Goal: Task Accomplishment & Management: Manage account settings

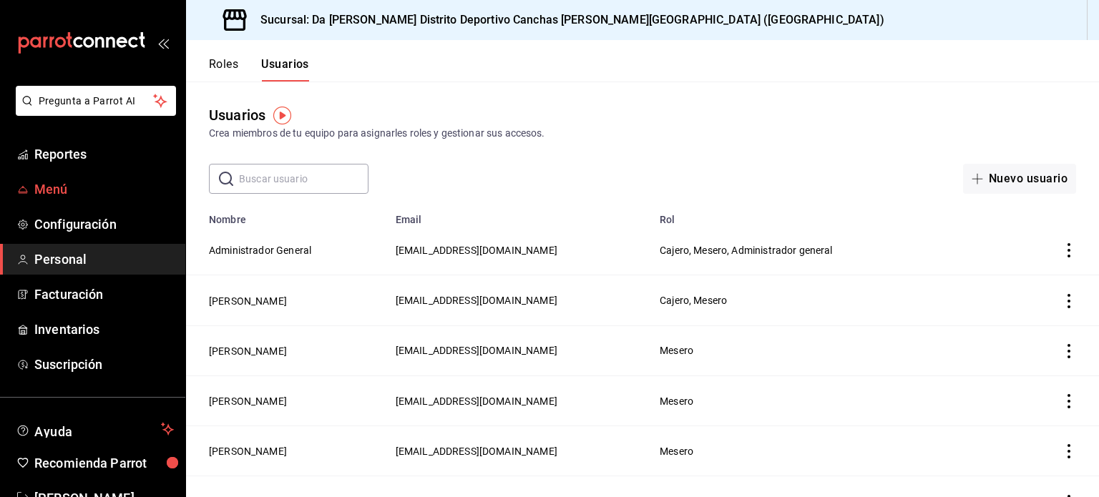
click at [113, 190] on span "Menú" at bounding box center [103, 189] width 139 height 19
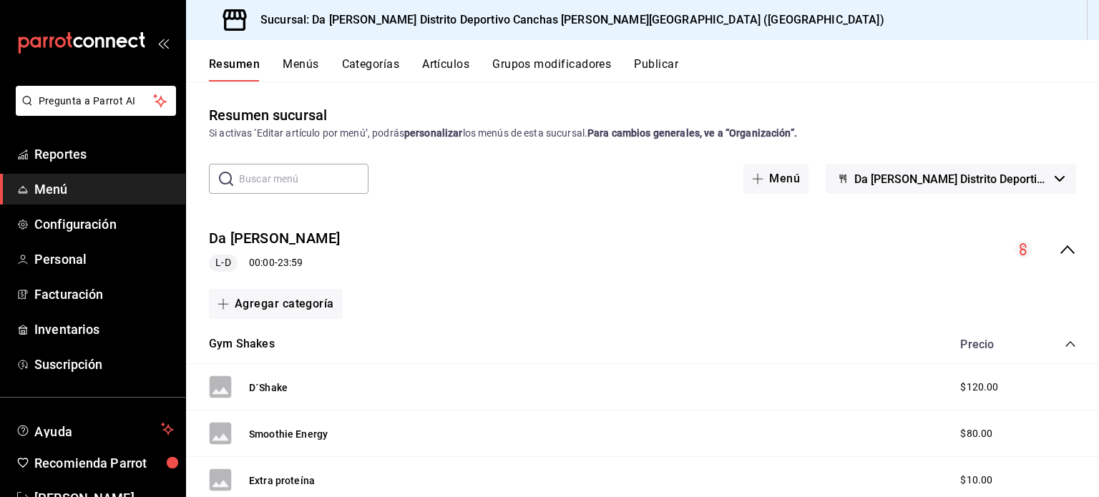
click at [372, 65] on button "Categorías" at bounding box center [371, 69] width 58 height 24
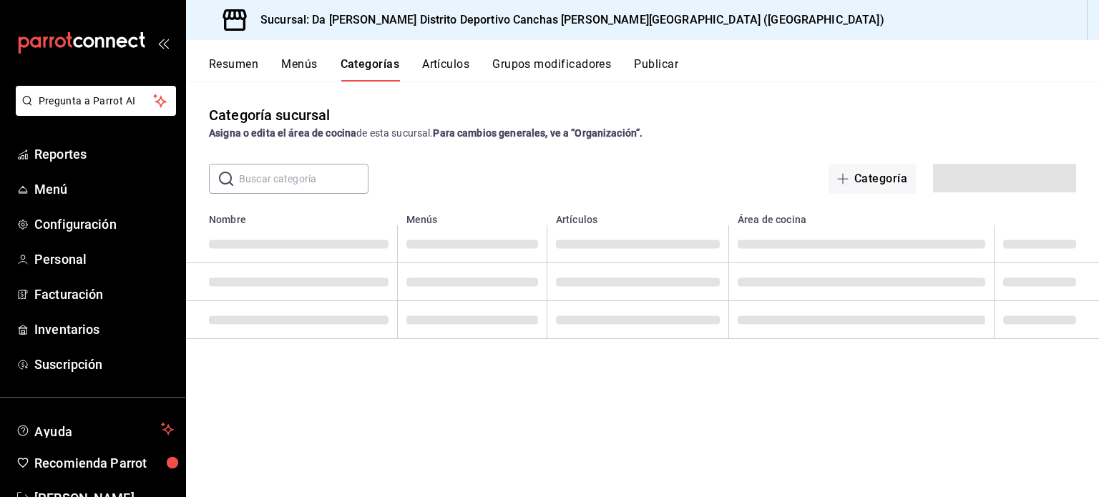
click at [439, 62] on button "Artículos" at bounding box center [445, 69] width 47 height 24
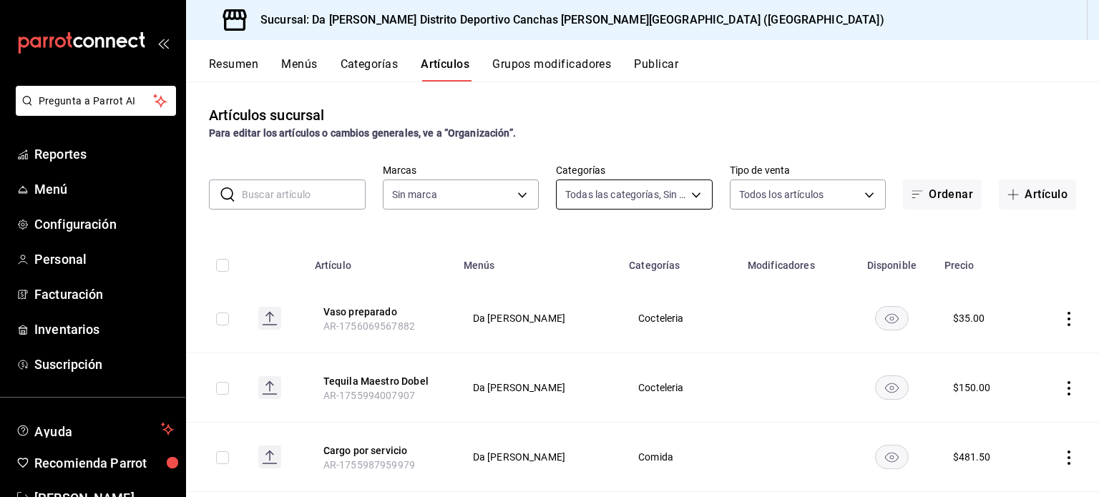
type input "28e1b11f-b2b9-479c-8f70-4b74a63049a7,da66b83c-5eca-49dc-ab10-cfd29e62eb28,28d28…"
type input "34f83491-3ce3-499e-b850-bffbd5fa3fa9"
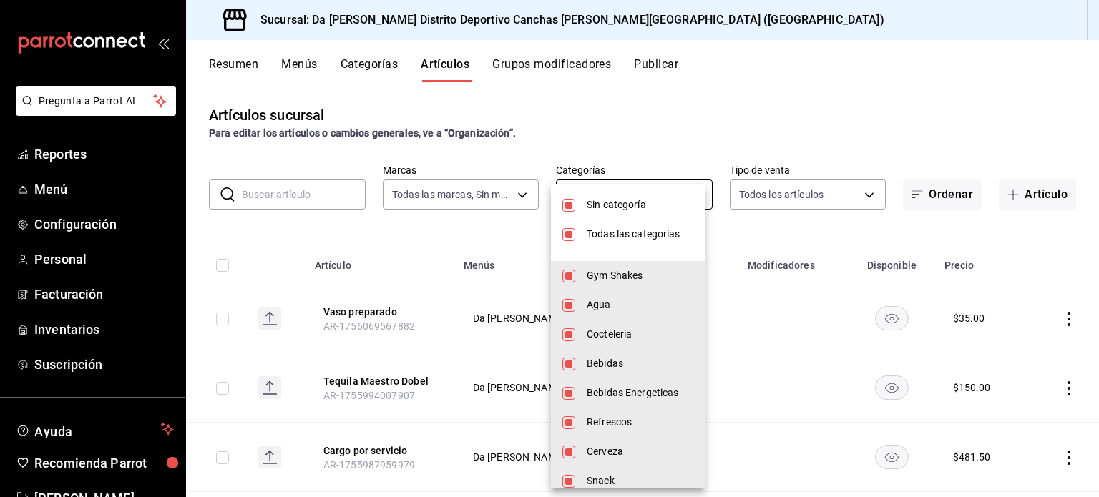
click at [624, 200] on body "Pregunta a Parrot AI Reportes Menú Configuración Personal Facturación Inventari…" at bounding box center [549, 248] width 1099 height 497
click at [638, 154] on div at bounding box center [549, 248] width 1099 height 497
click at [701, 188] on body "Pregunta a Parrot AI Reportes Menú Configuración Personal Facturación Inventari…" at bounding box center [549, 248] width 1099 height 497
click at [562, 203] on input "checkbox" at bounding box center [568, 205] width 13 height 13
checkbox input "false"
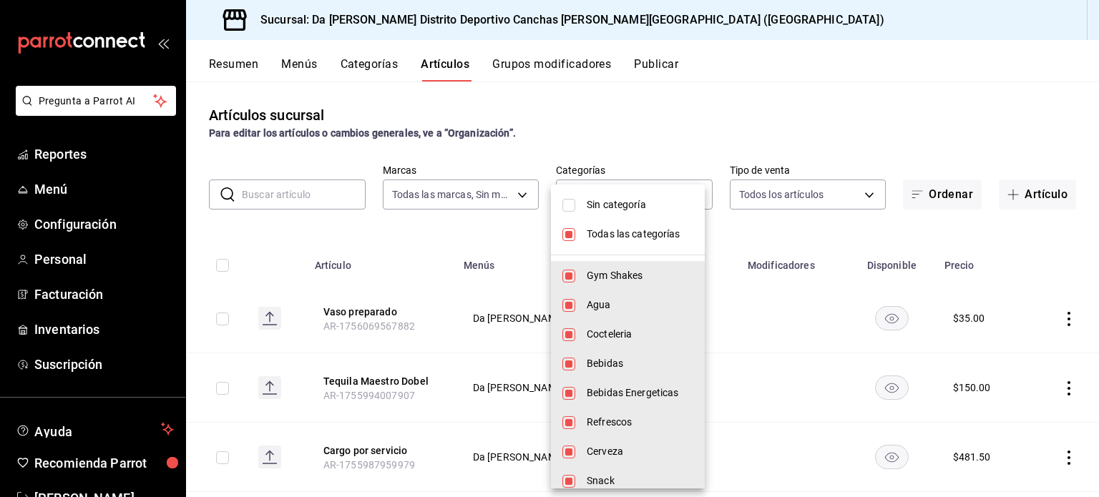
click at [579, 232] on li "Todas las categorías" at bounding box center [628, 234] width 154 height 29
checkbox input "false"
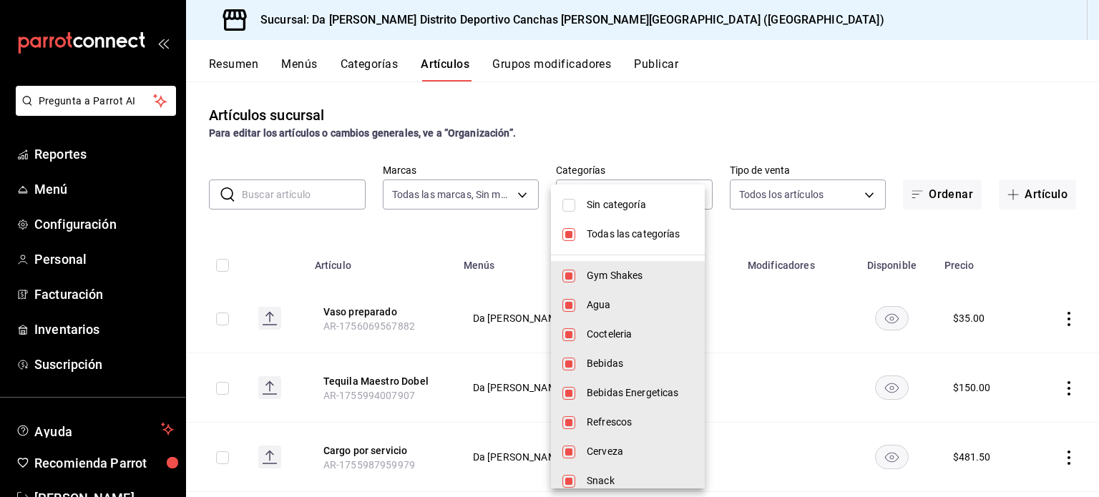
checkbox input "false"
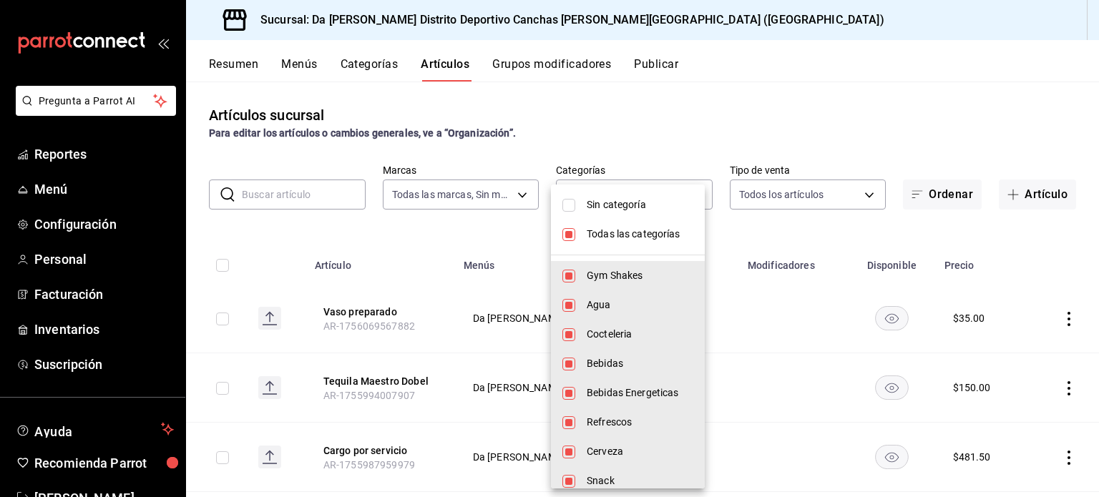
checkbox input "false"
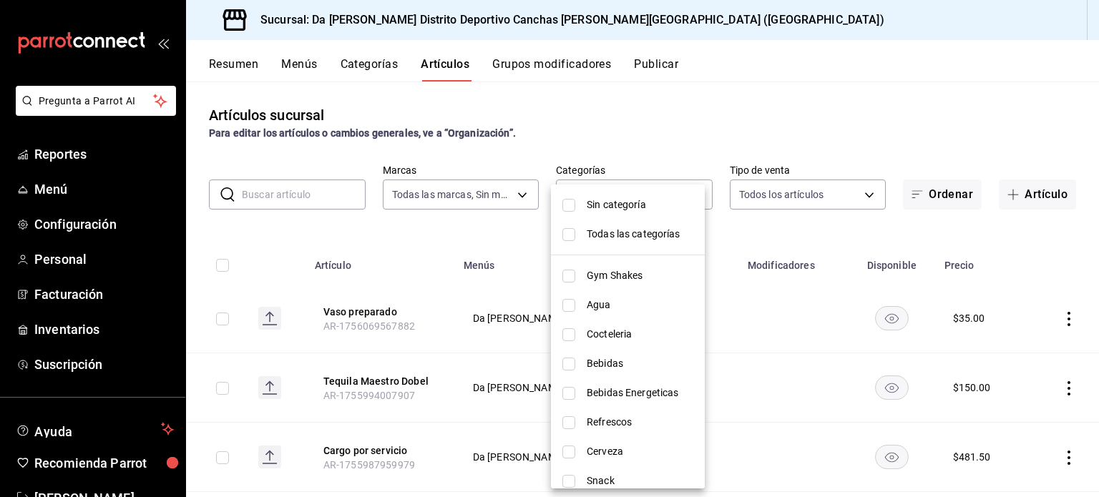
click at [573, 204] on input "checkbox" at bounding box center [568, 205] width 13 height 13
checkbox input "true"
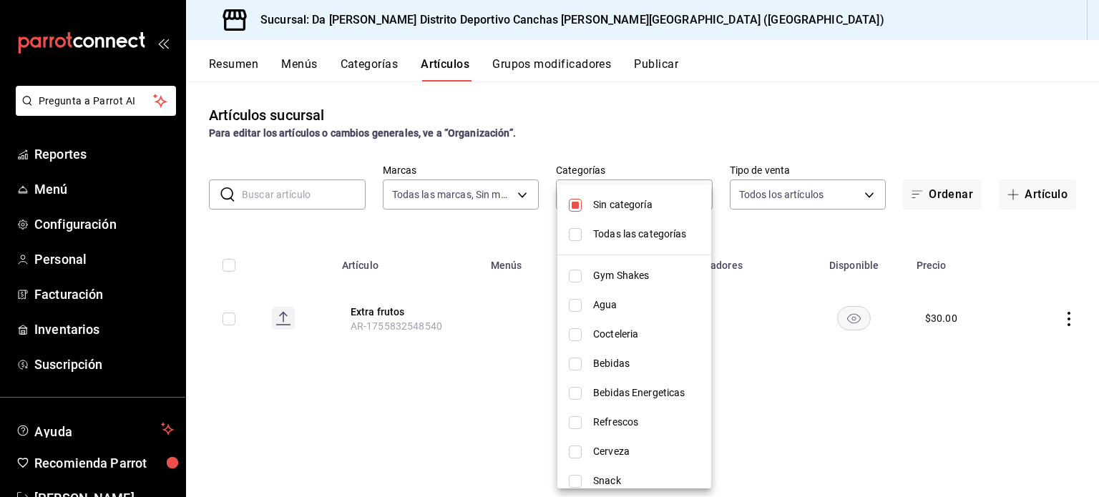
click at [804, 383] on div at bounding box center [549, 248] width 1099 height 497
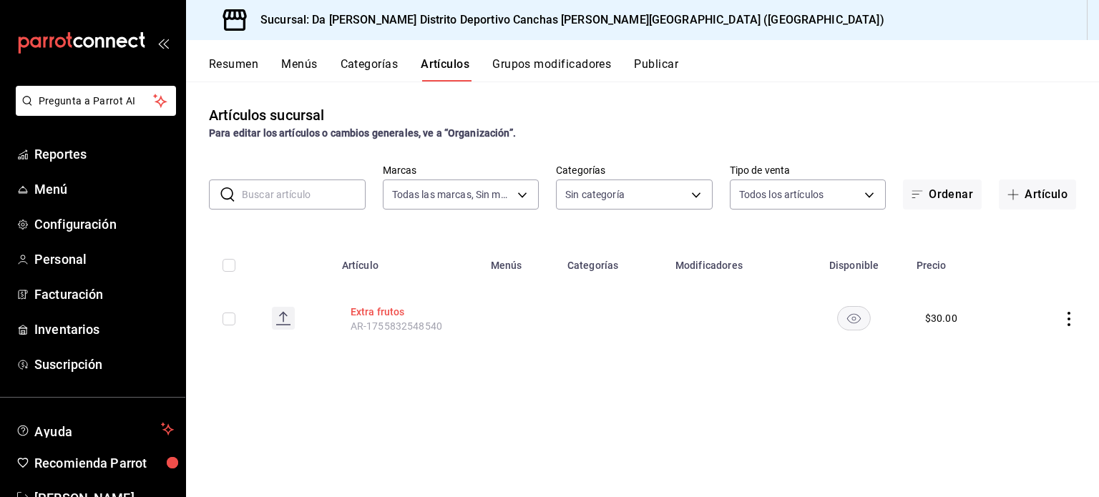
click at [369, 314] on button "Extra frutos" at bounding box center [407, 312] width 114 height 14
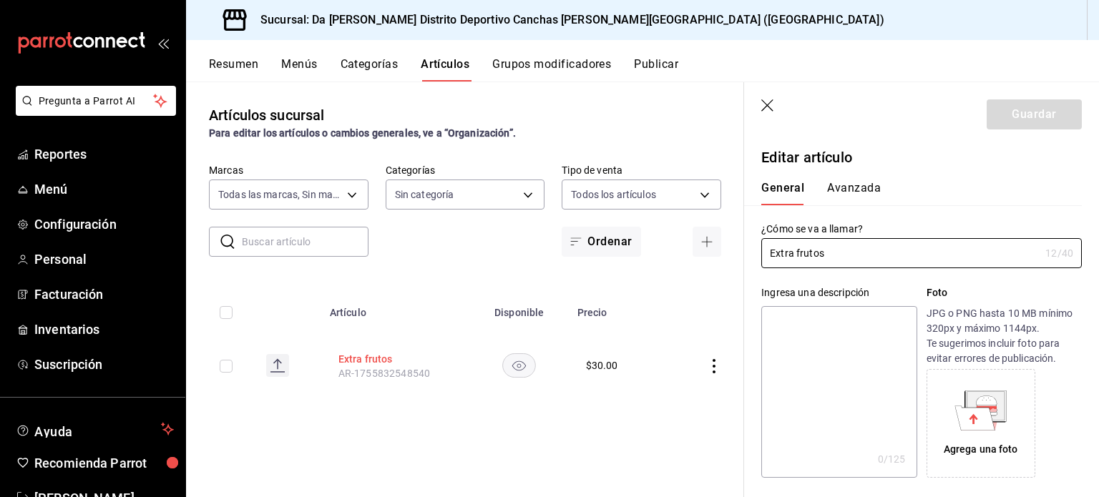
type input "$30.00"
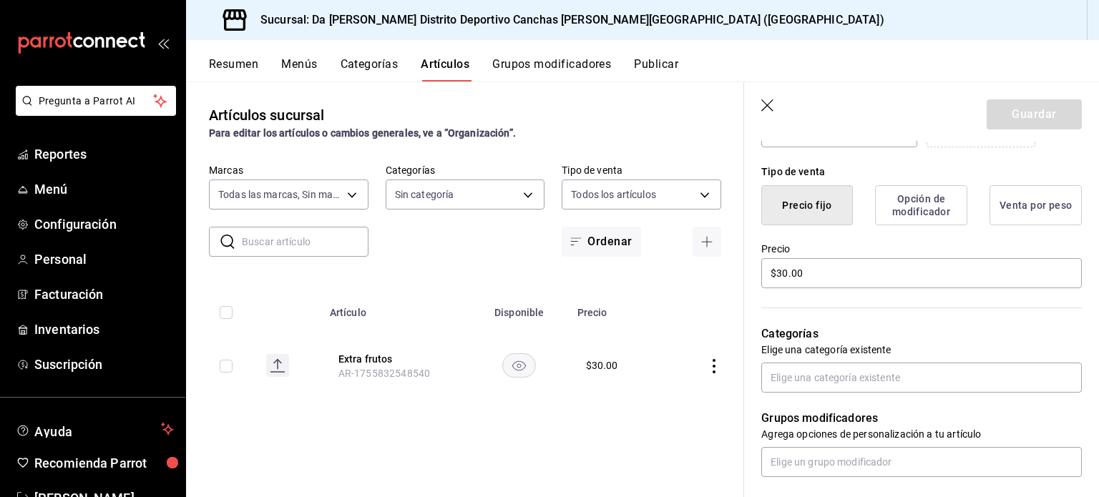
scroll to position [331, 0]
click at [905, 375] on input "text" at bounding box center [921, 377] width 320 height 30
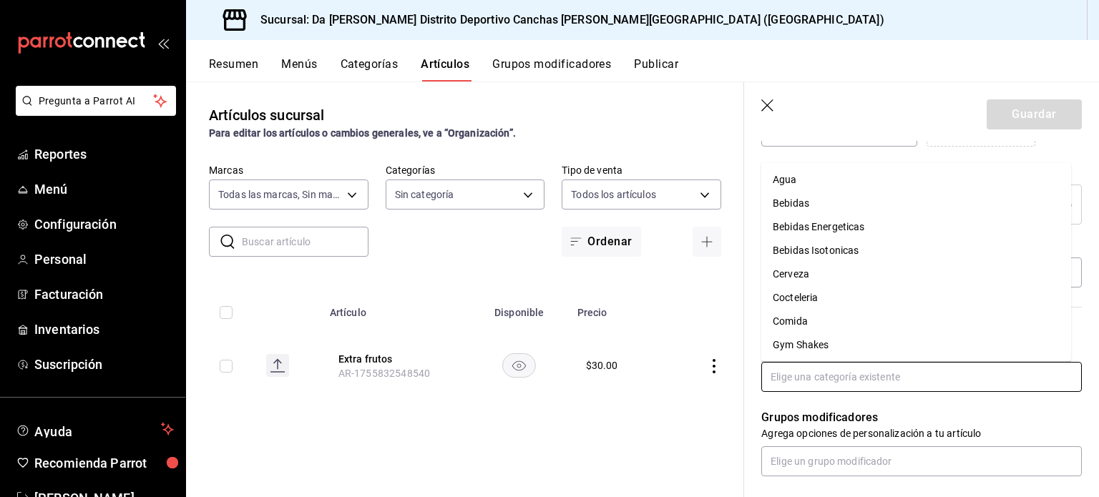
click at [837, 348] on li "Gym Shakes" at bounding box center [916, 345] width 310 height 24
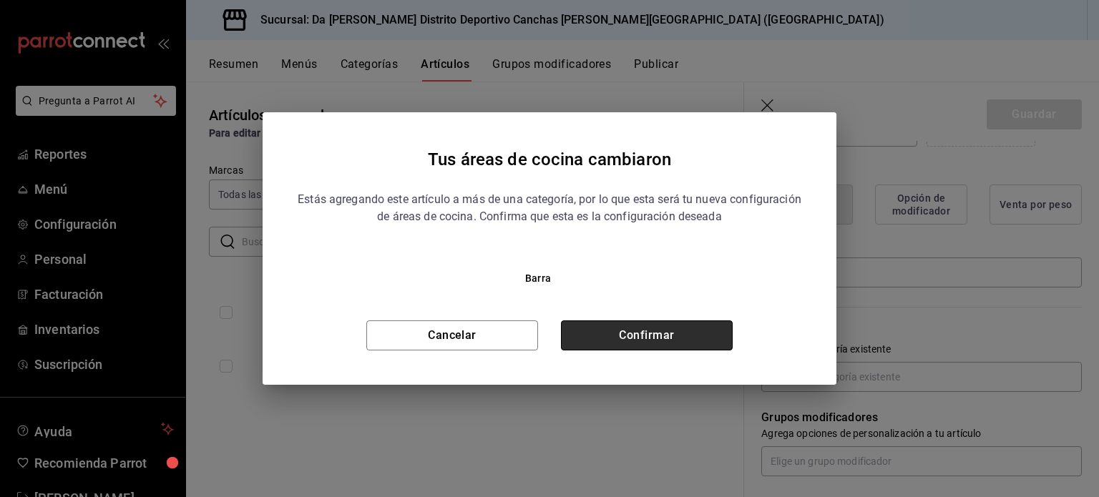
click at [651, 335] on button "Confirmar" at bounding box center [647, 335] width 172 height 30
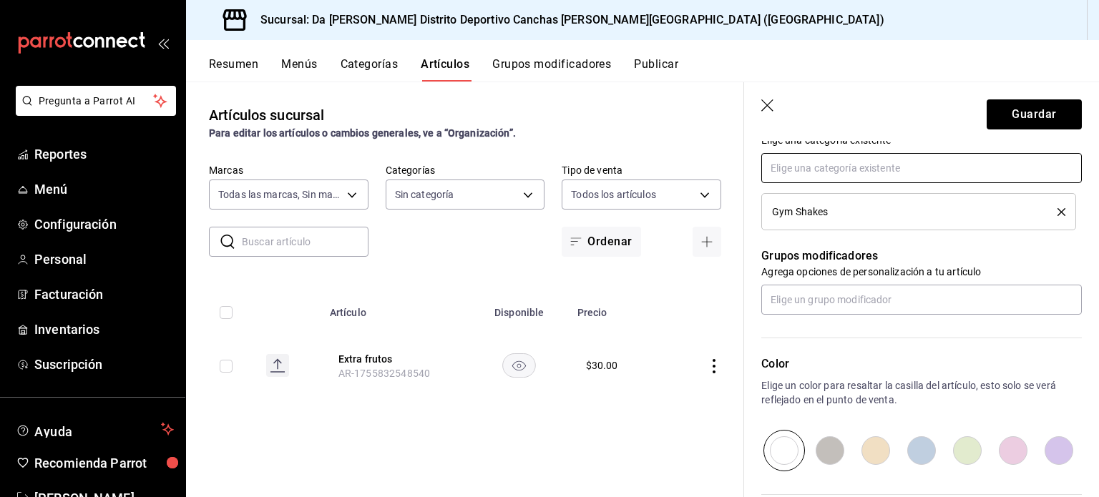
scroll to position [692, 0]
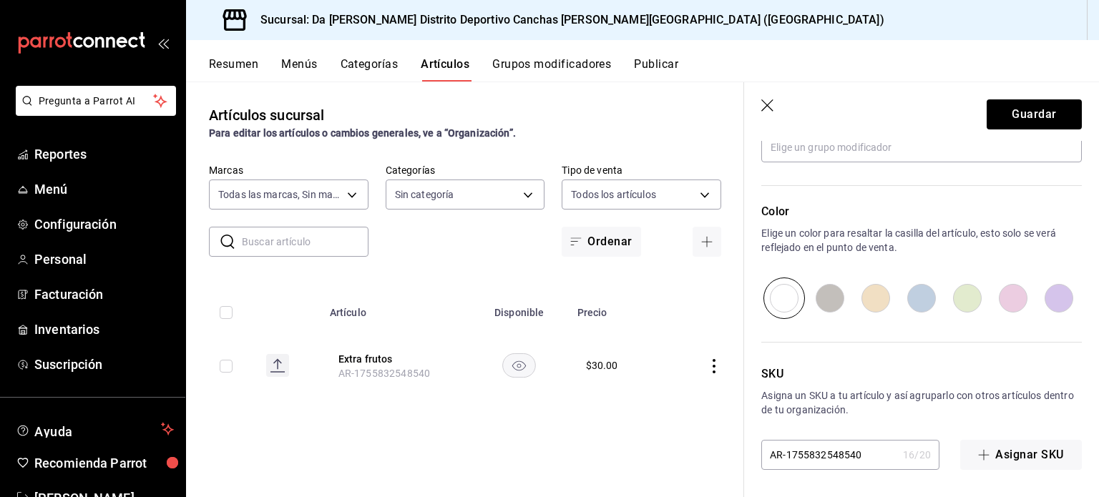
click at [1021, 137] on header "Guardar" at bounding box center [921, 111] width 355 height 59
click at [1018, 112] on button "Guardar" at bounding box center [1033, 114] width 95 height 30
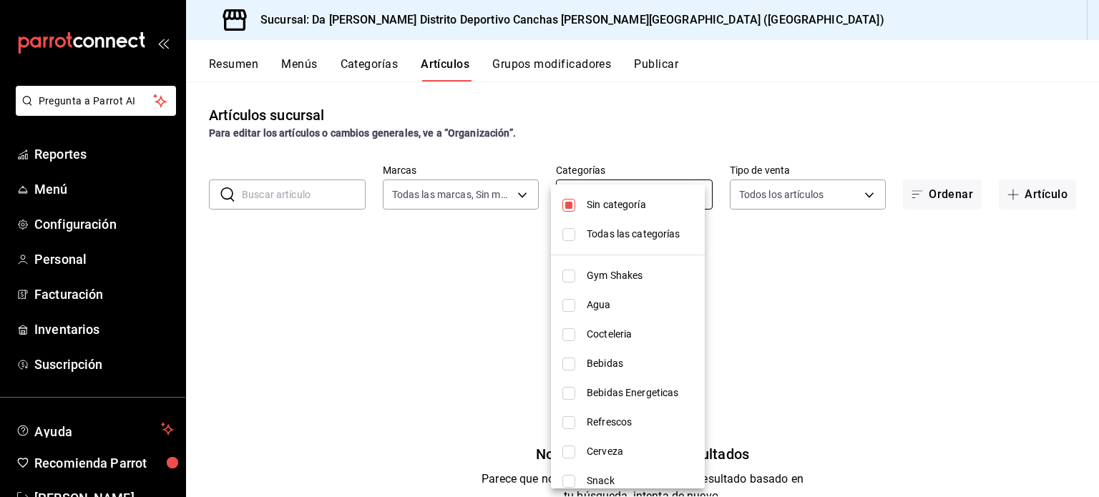
click at [581, 192] on body "Pregunta a Parrot AI Reportes Menú Configuración Personal Facturación Inventari…" at bounding box center [549, 248] width 1099 height 497
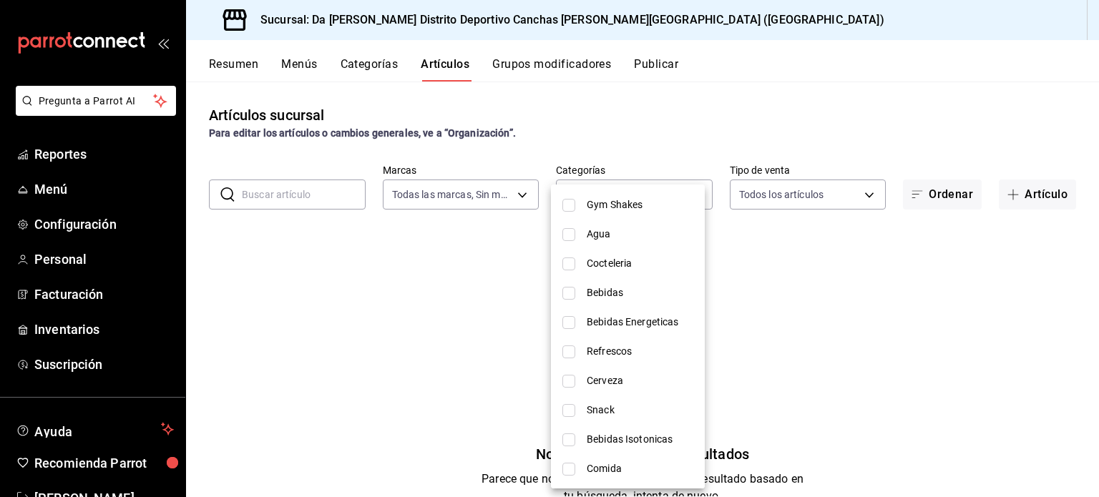
click at [586, 468] on span "Comida" at bounding box center [639, 468] width 107 height 15
type input "a8f205c2-2105-4497-b283-9d9187c15960"
checkbox input "true"
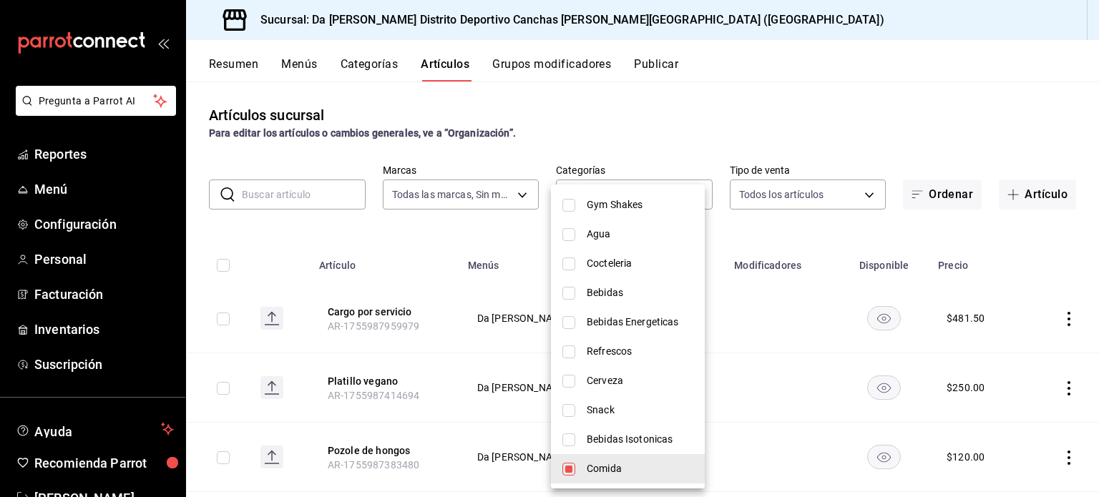
click at [967, 257] on div at bounding box center [549, 248] width 1099 height 497
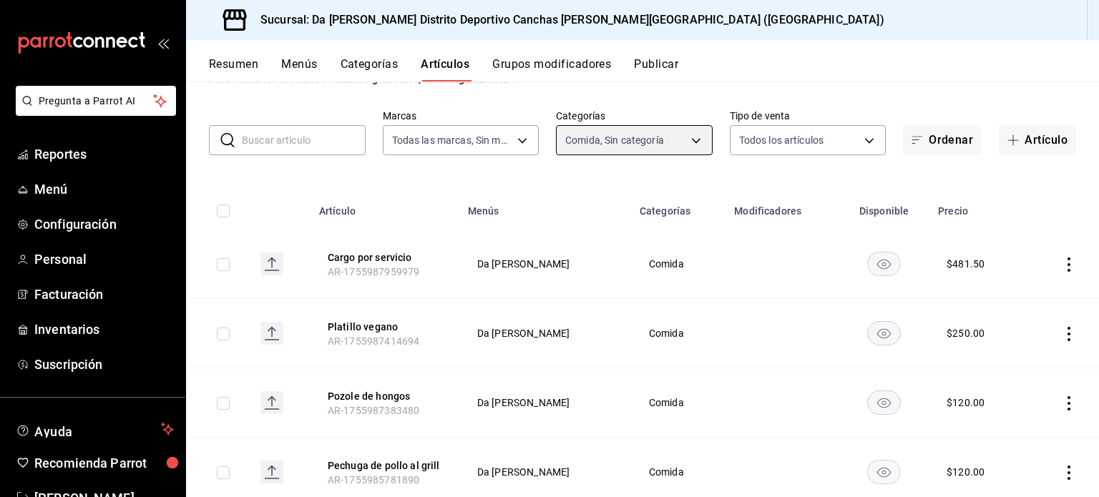
scroll to position [54, 0]
click at [1061, 267] on icon "actions" at bounding box center [1068, 264] width 14 height 14
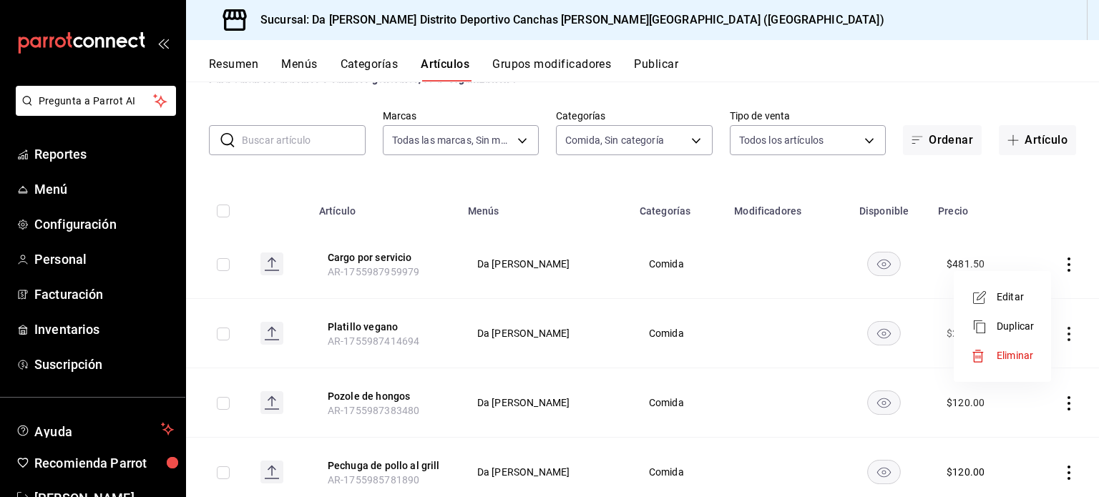
click at [999, 360] on span "Eliminar" at bounding box center [1014, 355] width 36 height 11
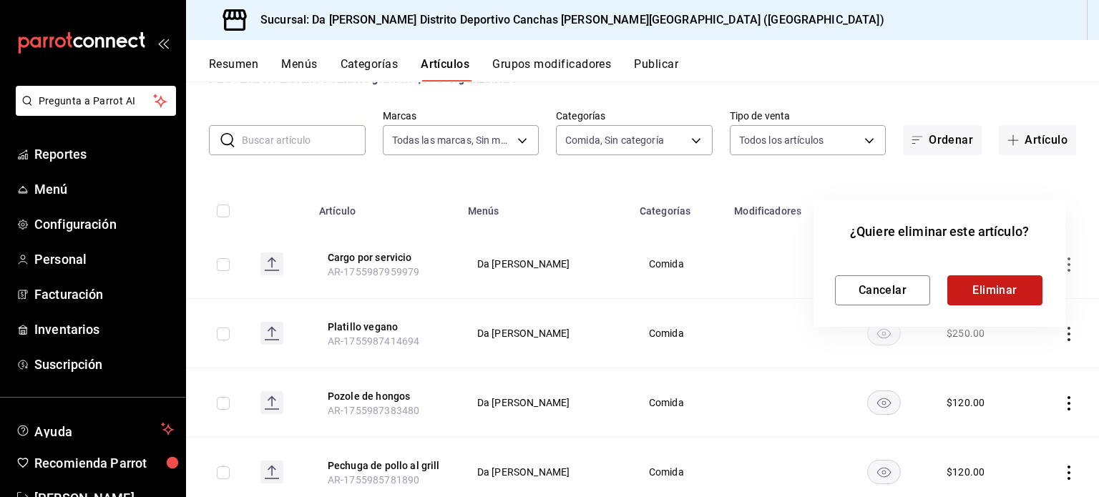
click at [984, 300] on button "Eliminar" at bounding box center [994, 290] width 95 height 30
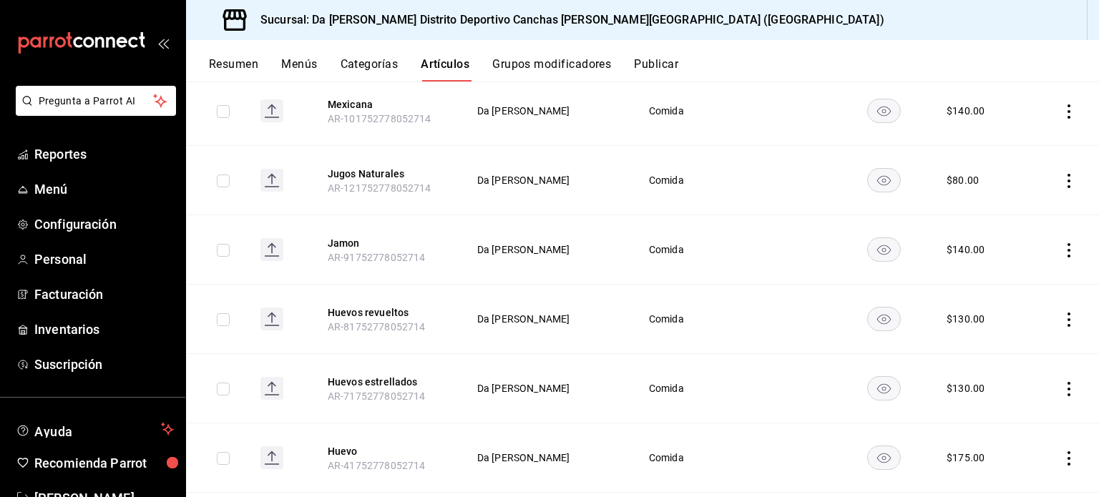
scroll to position [2515, 0]
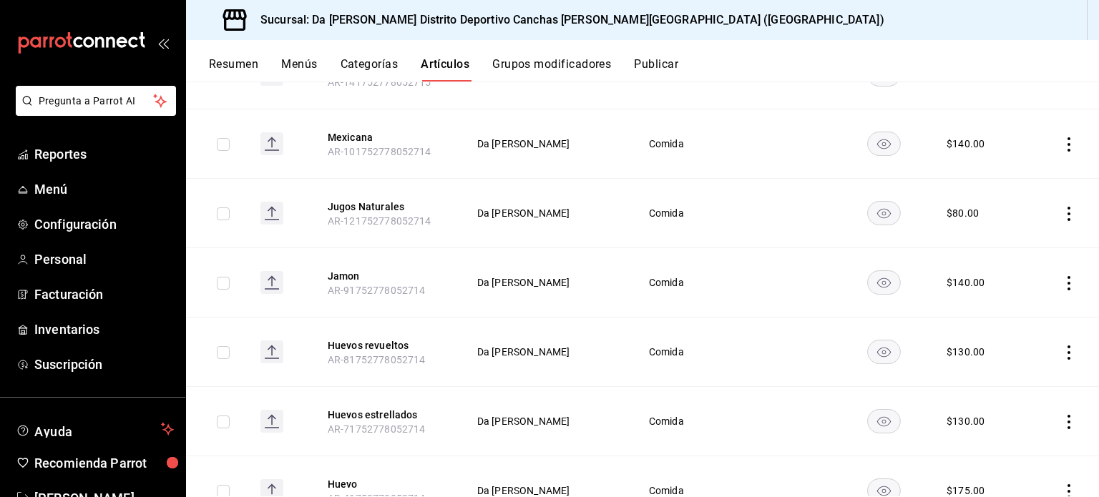
click at [1061, 207] on icon "actions" at bounding box center [1068, 214] width 14 height 14
click at [1008, 295] on span "Eliminar" at bounding box center [1014, 291] width 36 height 11
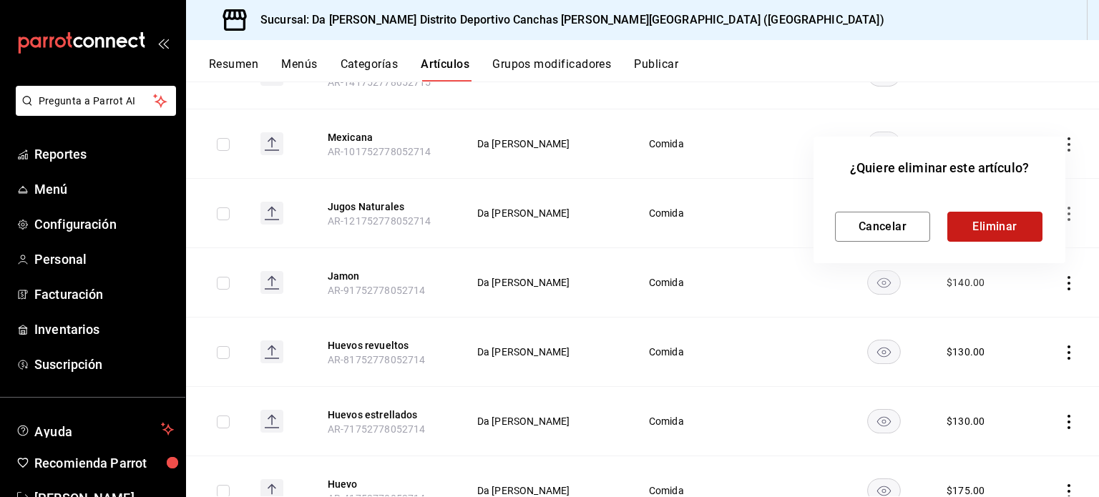
click at [999, 221] on button "Eliminar" at bounding box center [994, 227] width 95 height 30
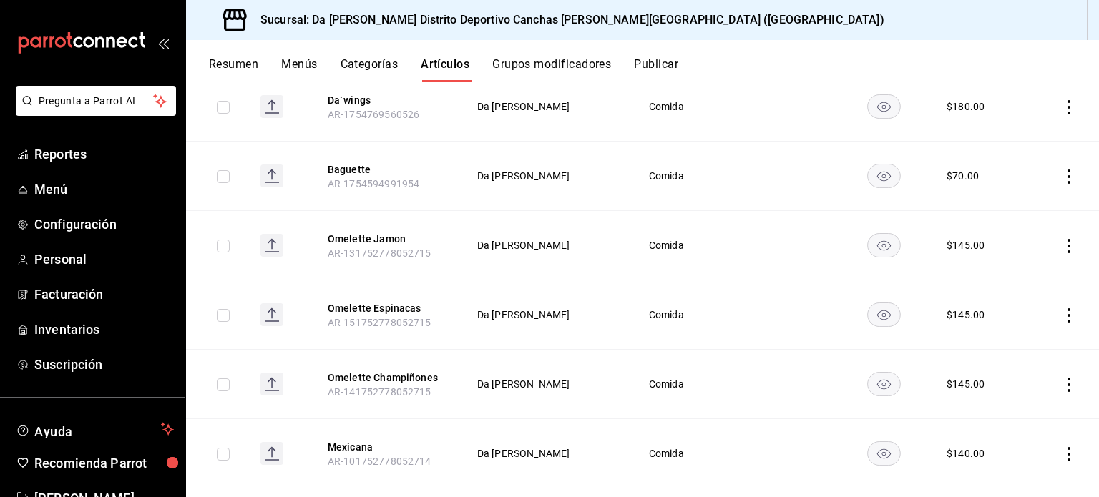
scroll to position [2274, 0]
click at [353, 371] on button "Mexicana" at bounding box center [385, 378] width 114 height 14
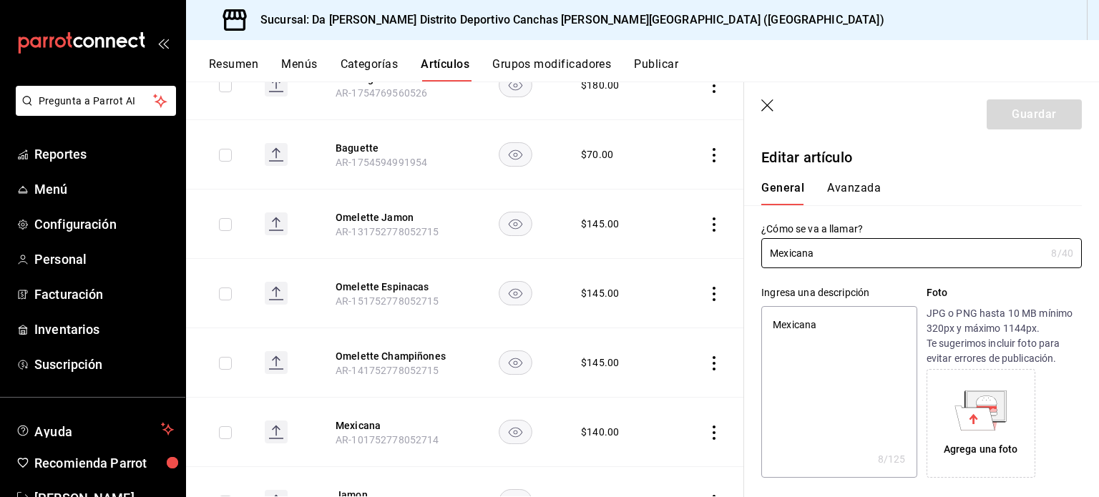
type textarea "x"
type input "$140.00"
click at [768, 251] on input "Mexicana" at bounding box center [903, 253] width 284 height 29
type input "HMexicana"
type textarea "x"
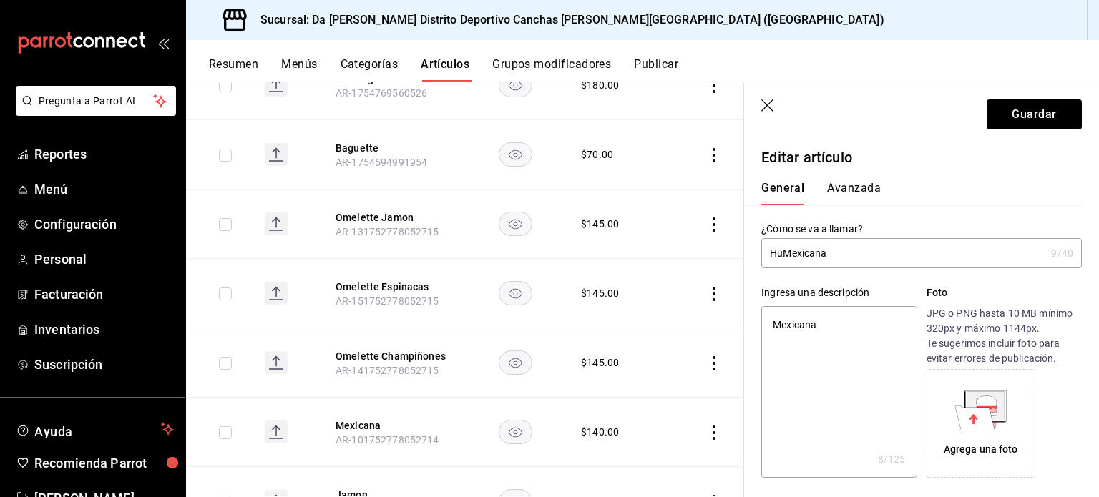
type input "HueMexicana"
type textarea "x"
type input "HuebMexicana"
type textarea "x"
type input "HueMexicana"
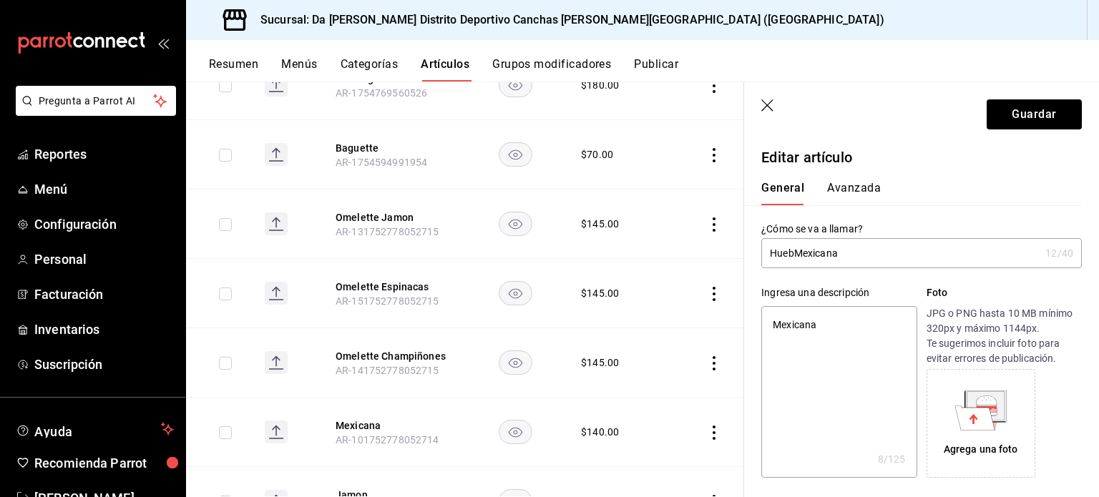
type textarea "x"
type input "HuevMexicana"
type textarea "x"
type input "HuevoMexicana"
type textarea "x"
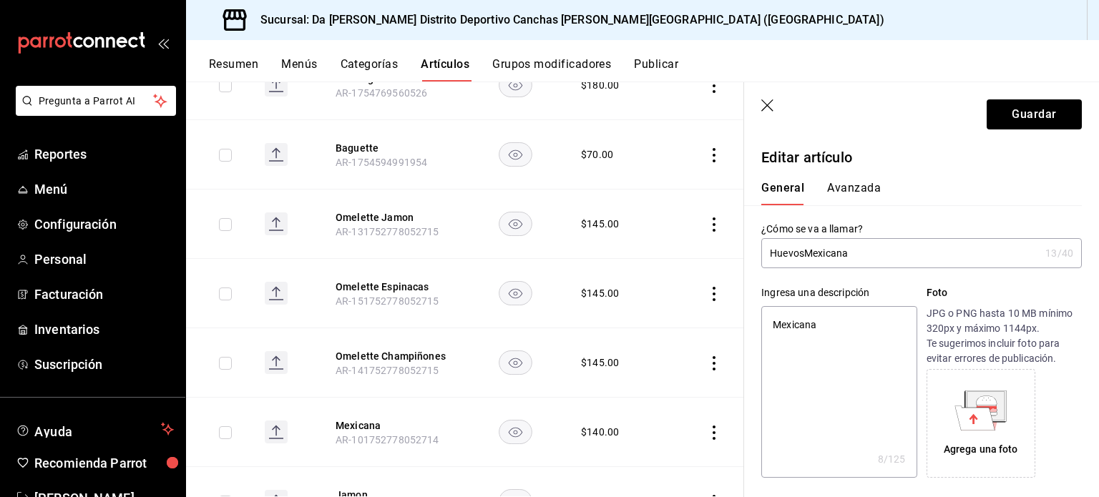
type input "Huevos Mexicana"
type textarea "x"
type input "Huevos a Mexicana"
type textarea "x"
type input "Huevos a lMexicana"
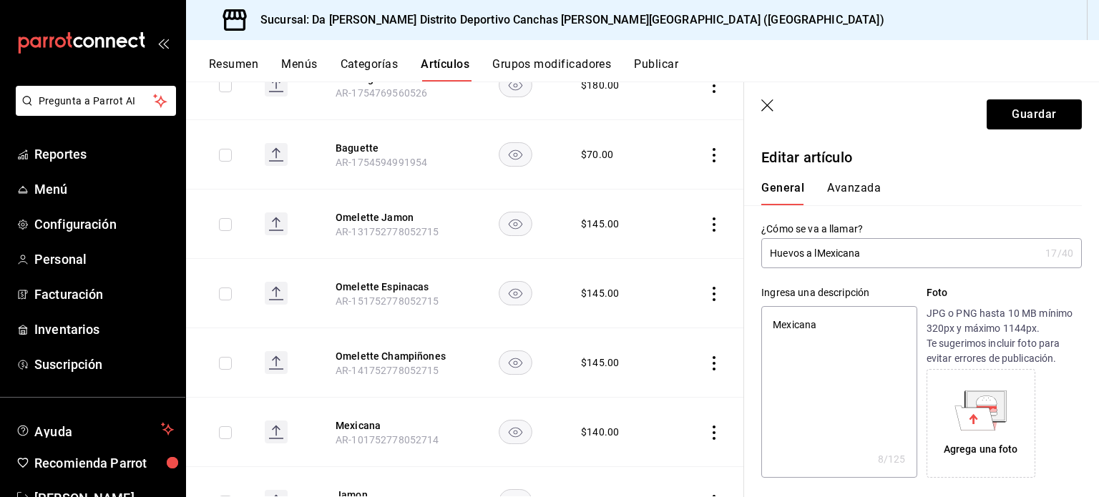
type textarea "x"
type input "Huevos a laMexicana"
type textarea "x"
type input "Huevos a la Mexicana"
type textarea "x"
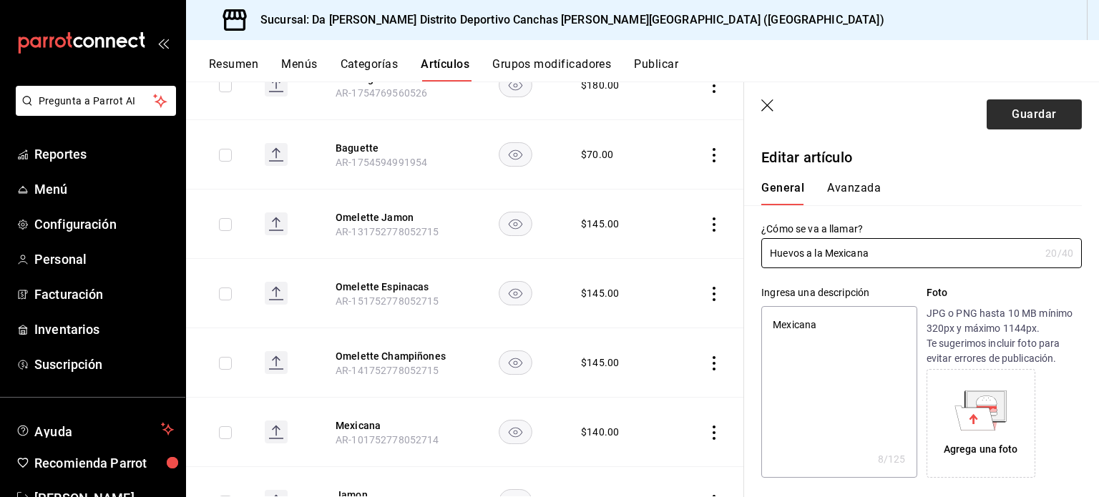
type input "Huevos a la Mexicana"
click at [1003, 119] on button "Guardar" at bounding box center [1033, 114] width 95 height 30
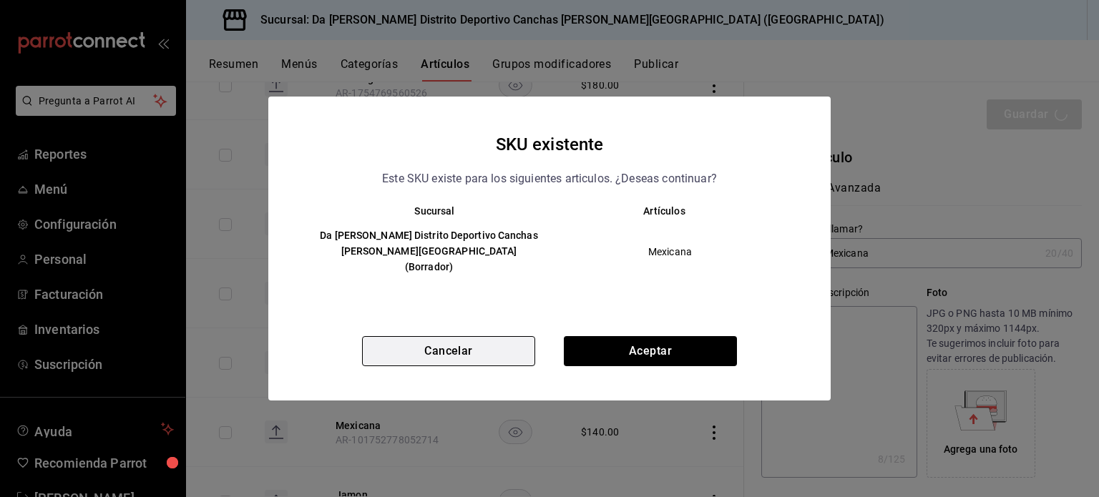
click at [511, 337] on button "Cancelar" at bounding box center [448, 351] width 173 height 30
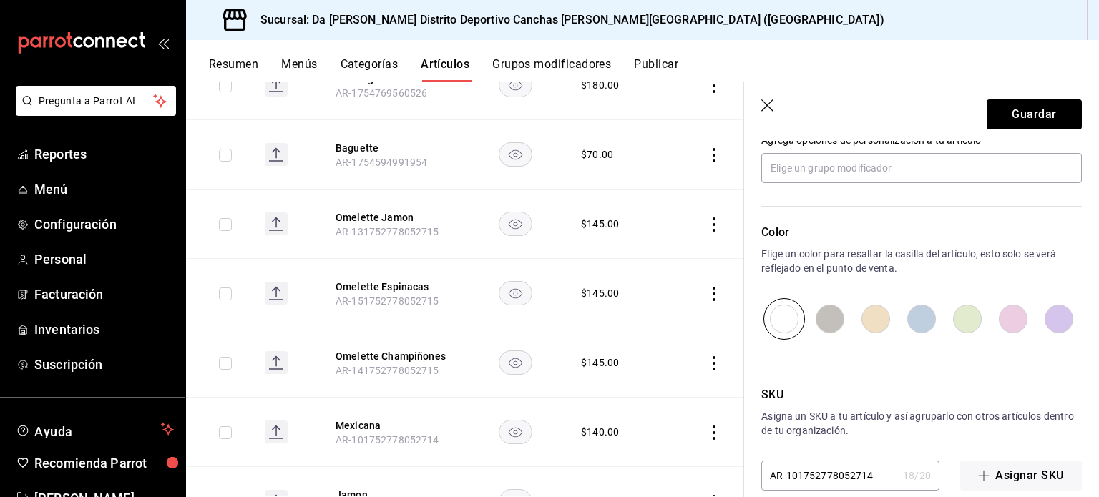
scroll to position [692, 0]
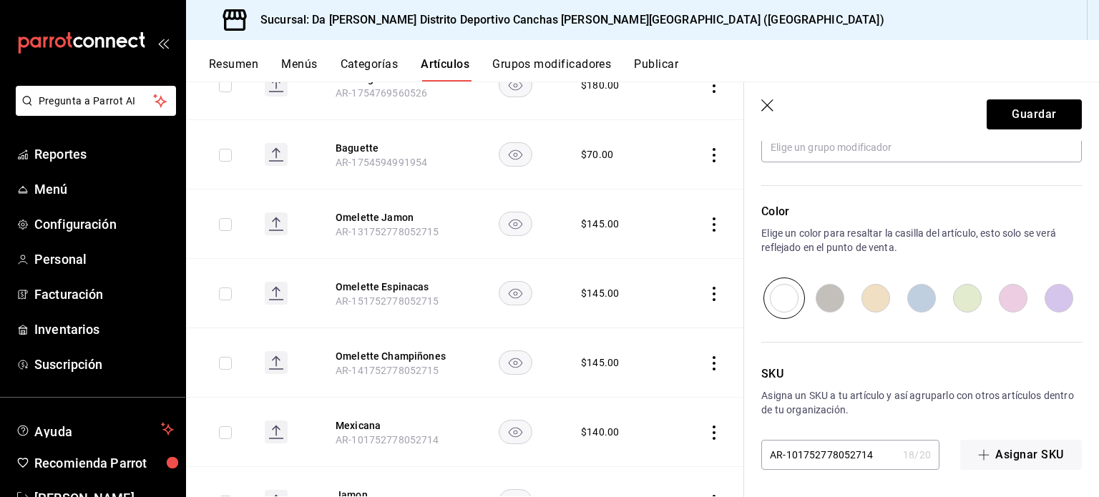
click at [764, 102] on icon "button" at bounding box center [767, 105] width 12 height 12
type textarea "x"
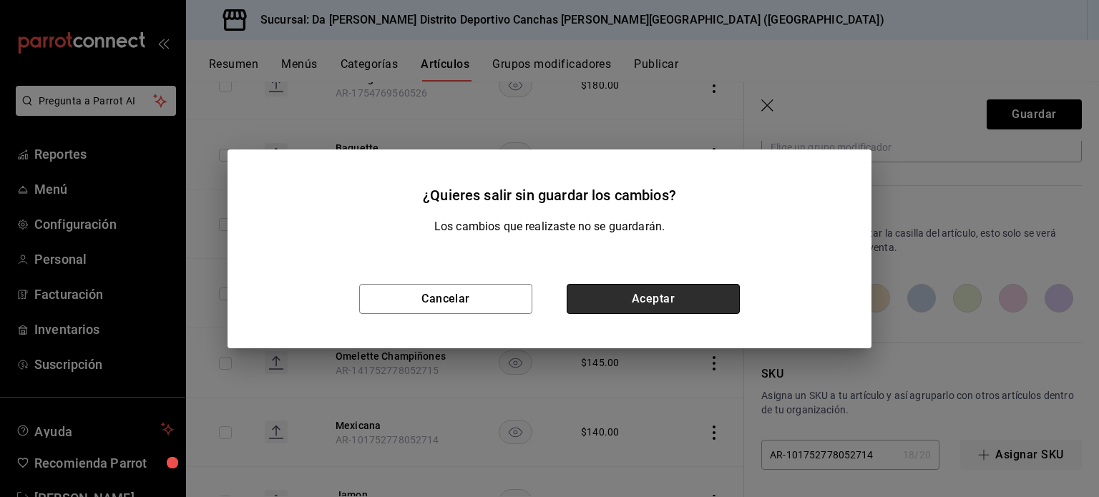
click at [649, 302] on button "Aceptar" at bounding box center [652, 299] width 173 height 30
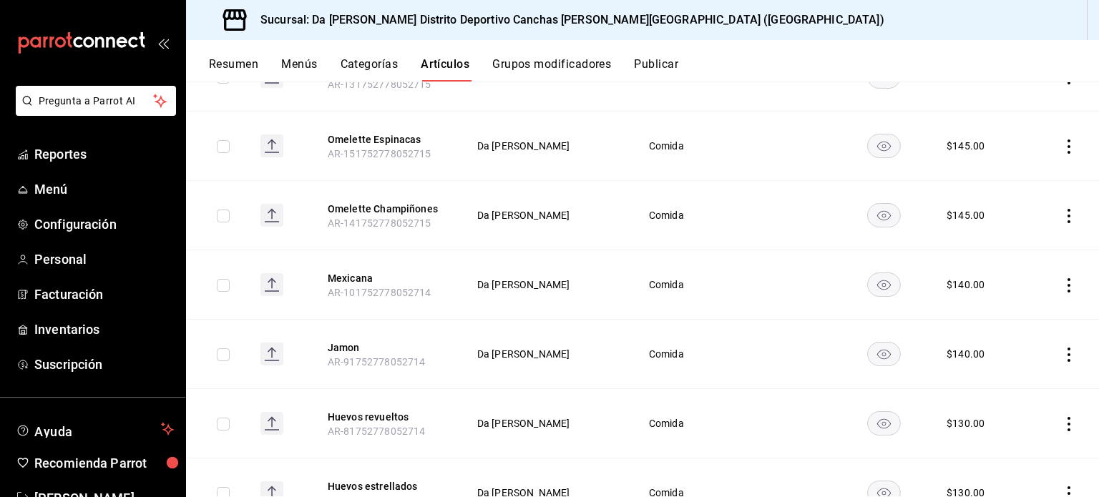
scroll to position [2375, 0]
click at [1061, 278] on icon "actions" at bounding box center [1068, 285] width 14 height 14
click at [981, 363] on icon at bounding box center [978, 363] width 11 height 12
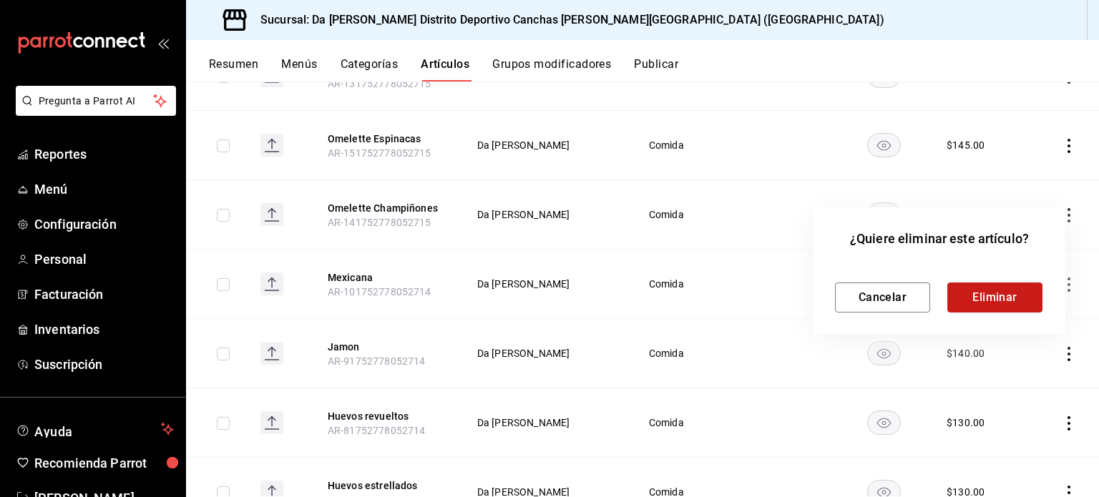
click at [993, 298] on button "Eliminar" at bounding box center [994, 298] width 95 height 30
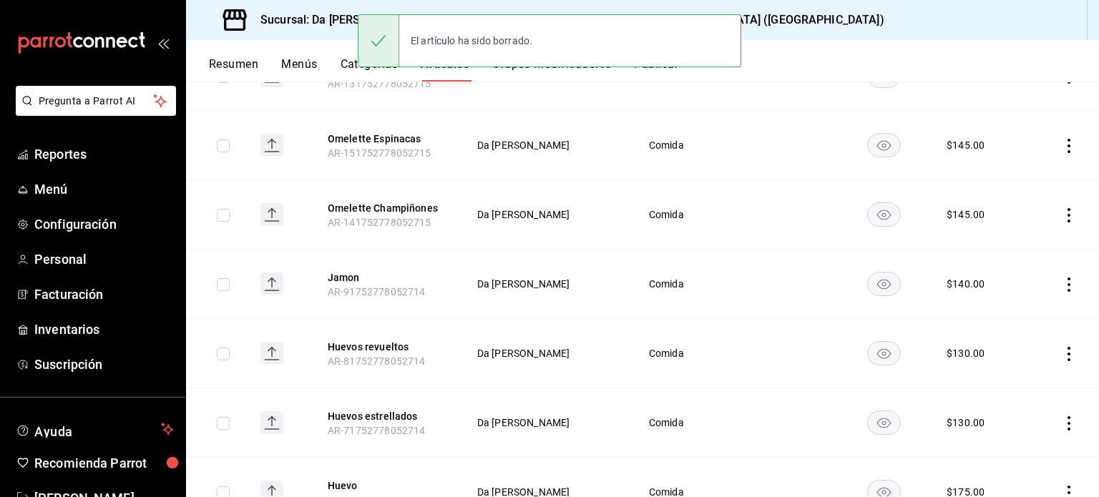
click at [1061, 278] on icon "actions" at bounding box center [1068, 285] width 14 height 14
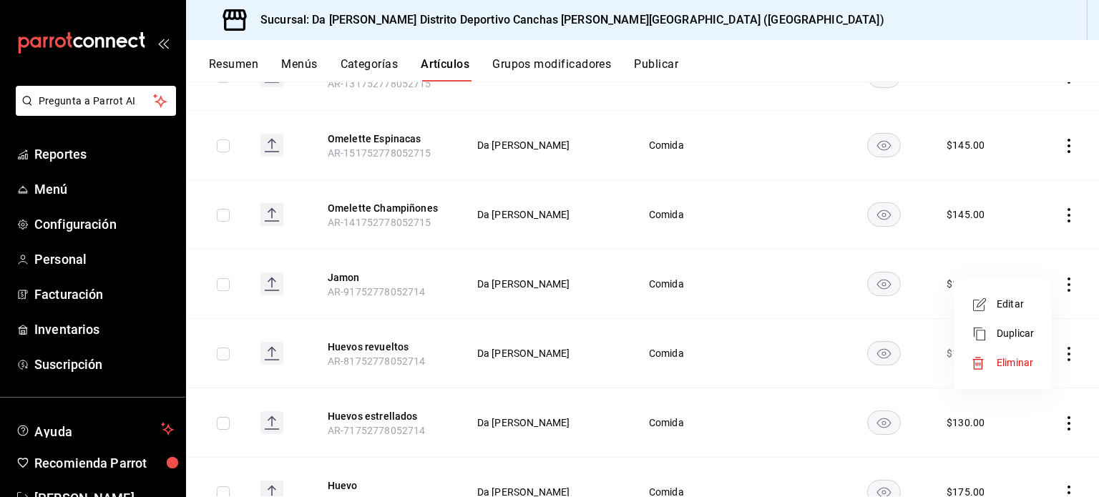
click at [978, 375] on li "Eliminar" at bounding box center [1002, 362] width 86 height 29
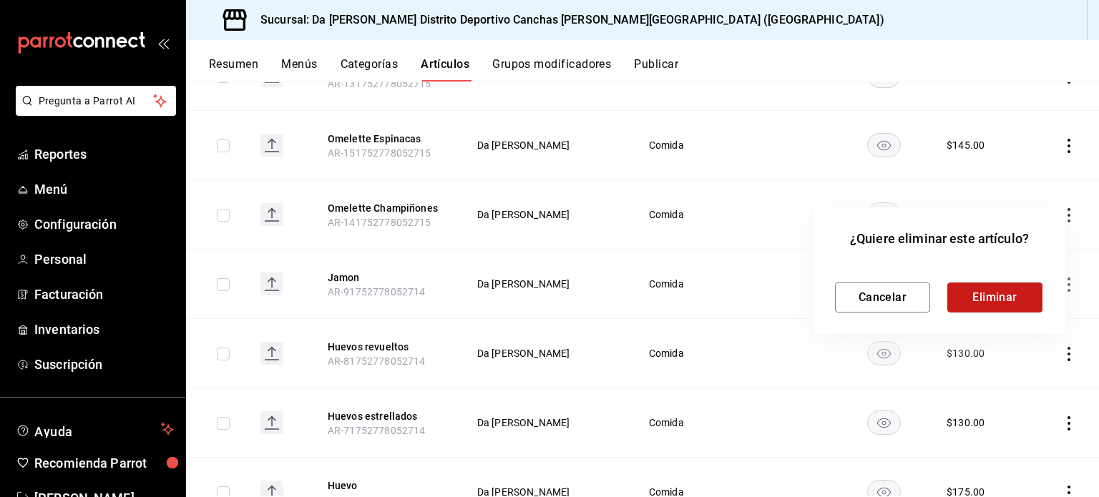
click at [984, 298] on button "Eliminar" at bounding box center [994, 298] width 95 height 30
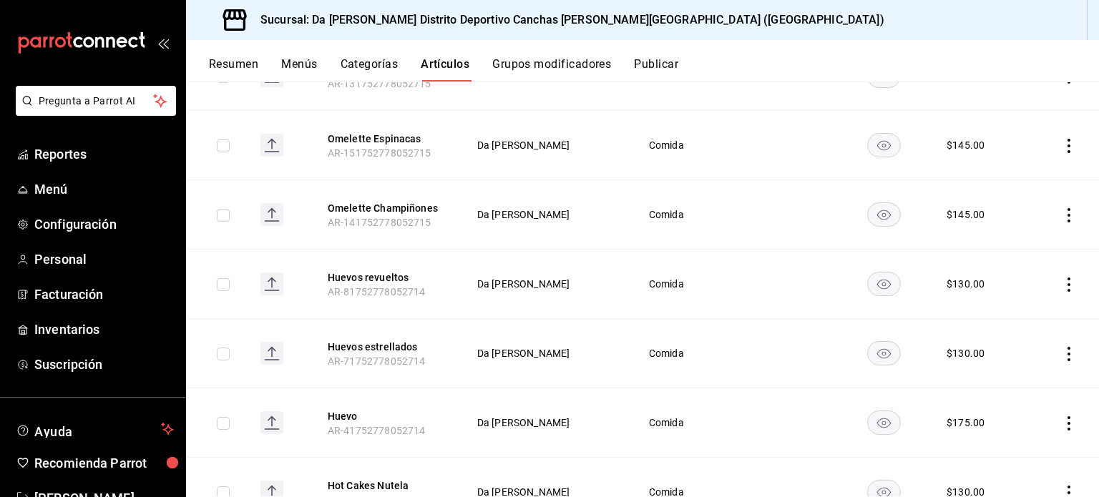
click at [1061, 416] on icon "actions" at bounding box center [1068, 423] width 14 height 14
click at [977, 456] on icon at bounding box center [978, 459] width 11 height 12
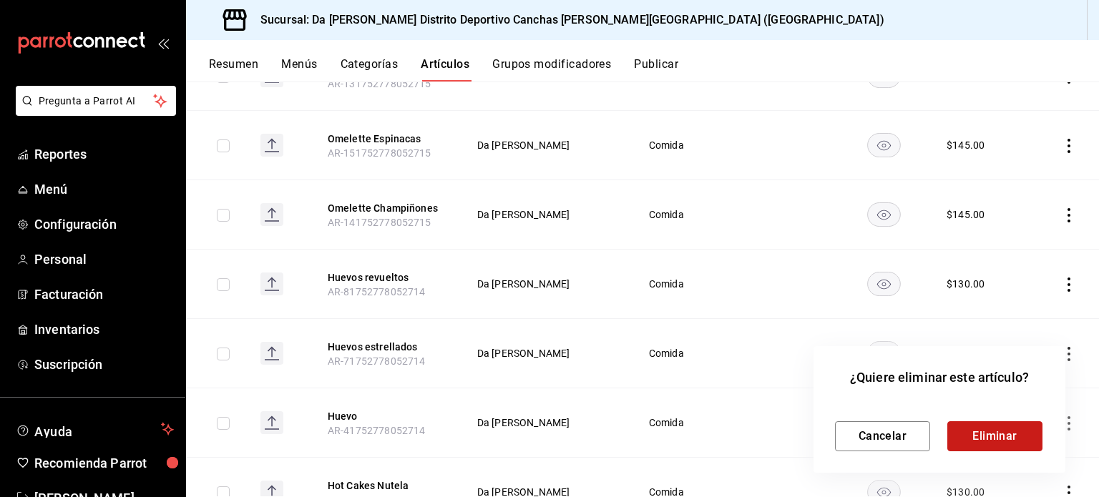
click at [974, 429] on button "Eliminar" at bounding box center [994, 436] width 95 height 30
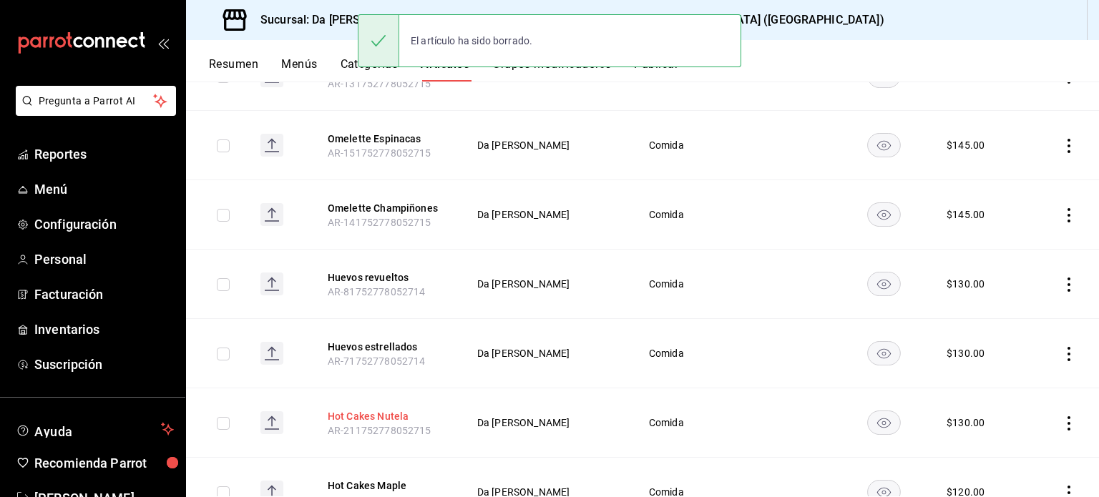
click at [389, 409] on button "Hot Cakes Nutela" at bounding box center [385, 416] width 114 height 14
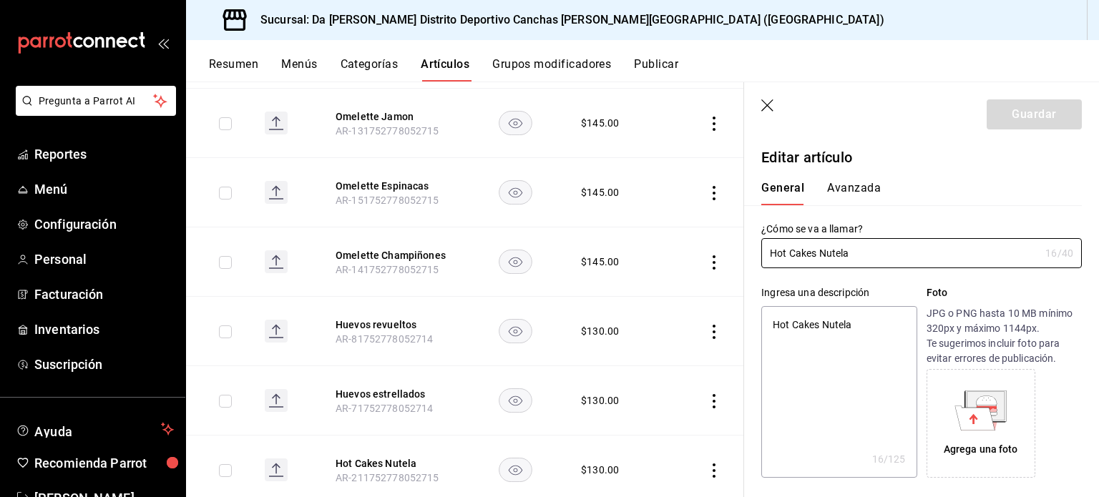
type textarea "x"
type input "$130.00"
click at [844, 252] on input "Hot Cakes Nutela" at bounding box center [900, 253] width 278 height 29
type input "Hot Cakes Nutella"
type textarea "x"
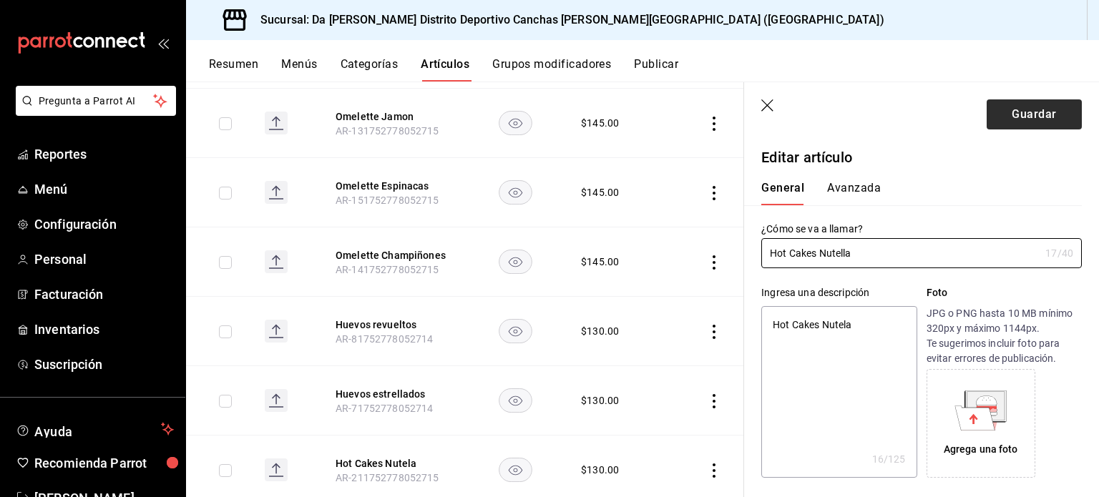
type input "Hot Cakes Nutella"
click at [1025, 111] on button "Guardar" at bounding box center [1033, 114] width 95 height 30
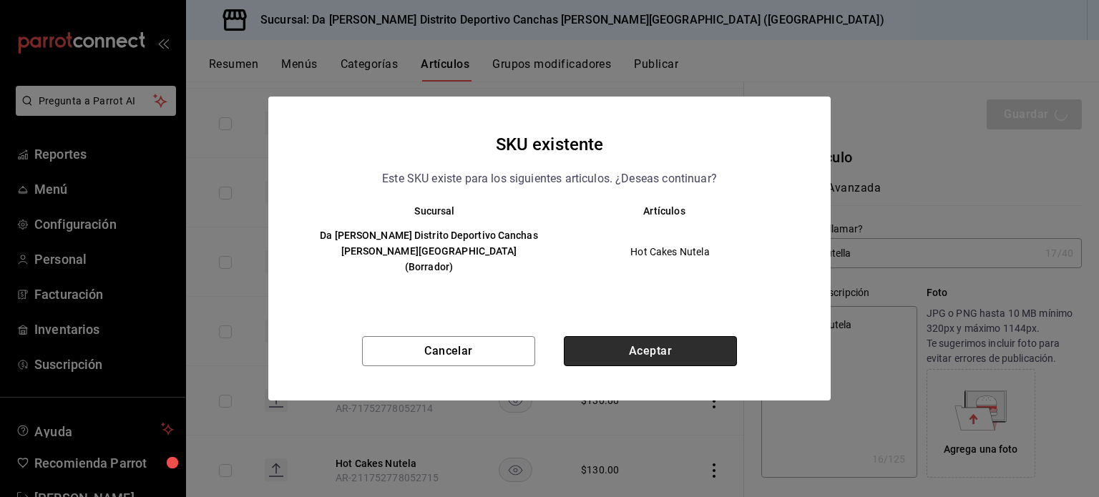
click at [661, 343] on button "Aceptar" at bounding box center [650, 351] width 173 height 30
type textarea "x"
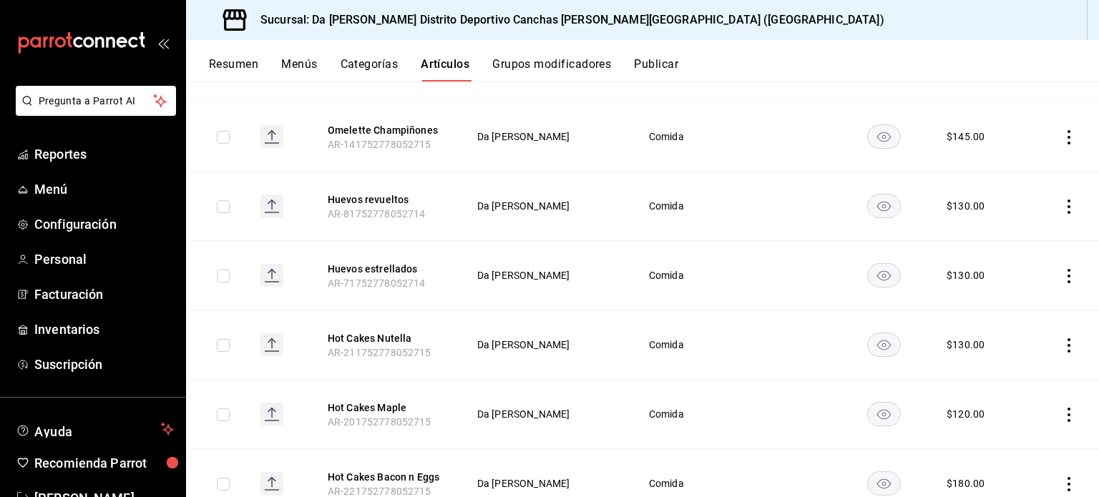
scroll to position [2632, 0]
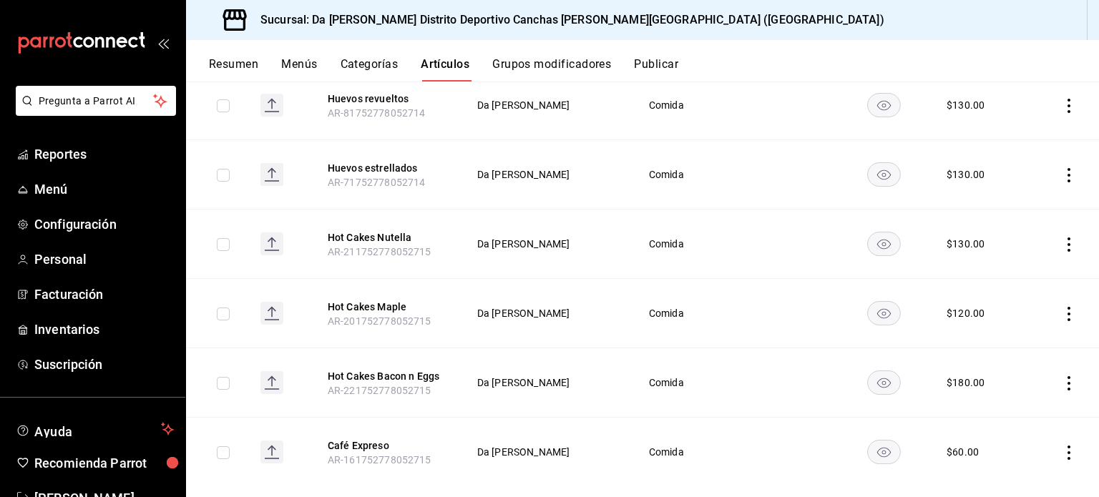
click at [378, 67] on button "Categorías" at bounding box center [369, 69] width 58 height 24
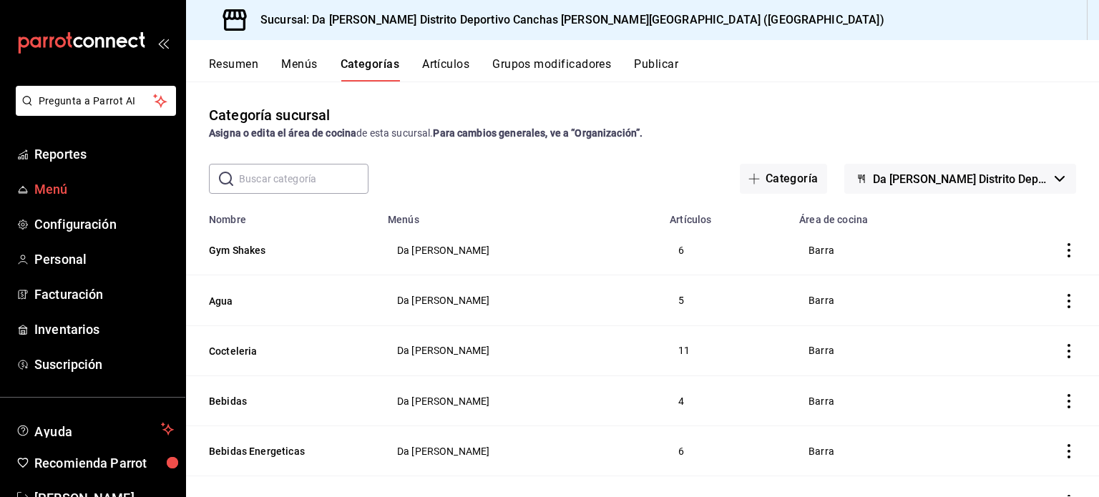
click at [51, 189] on span "Menú" at bounding box center [103, 189] width 139 height 19
